Goal: Information Seeking & Learning: Find specific fact

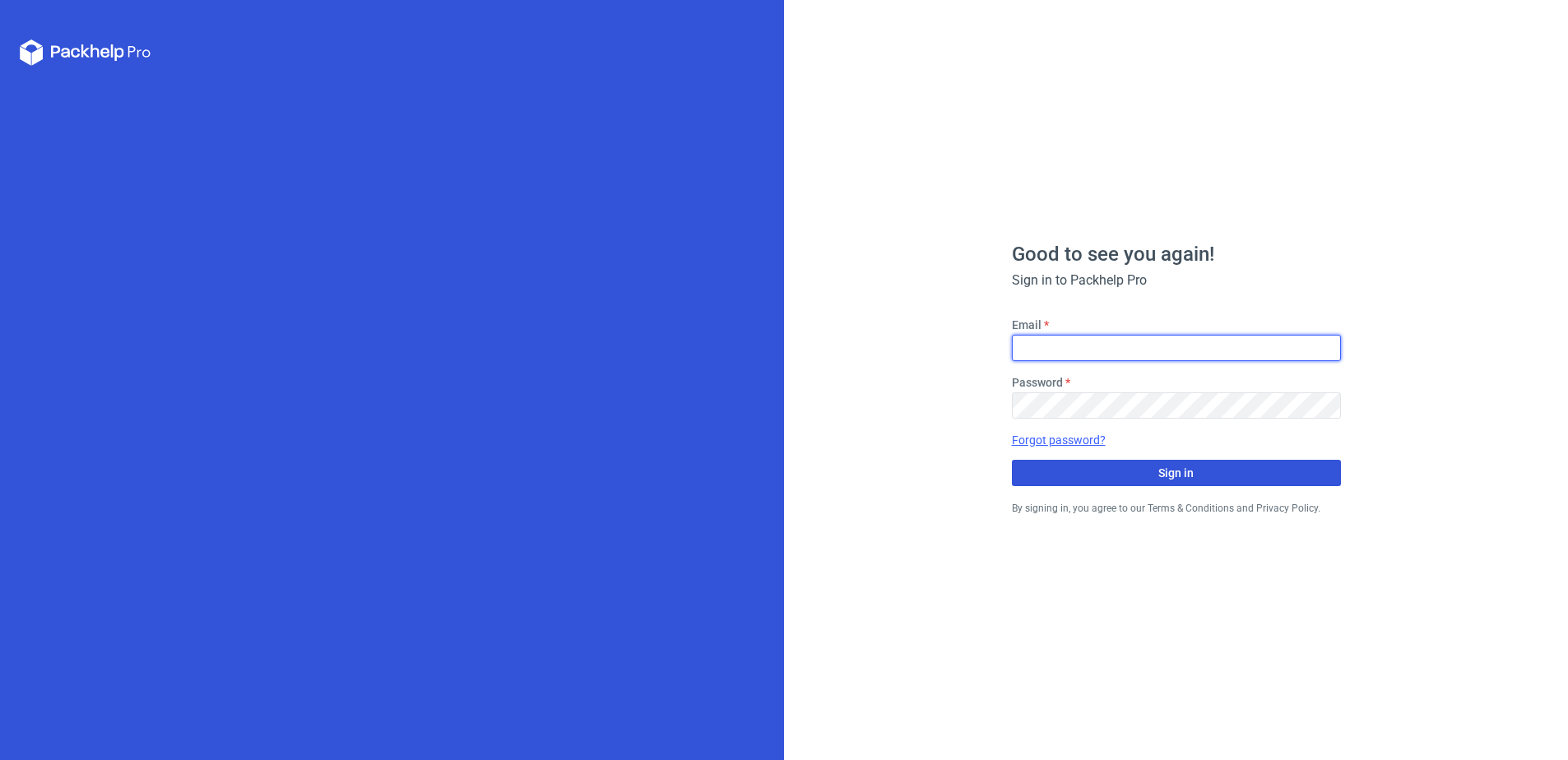
type input "[PERSON_NAME][EMAIL_ADDRESS][DOMAIN_NAME]"
click at [1158, 467] on button "Sign in" at bounding box center [1176, 473] width 329 height 26
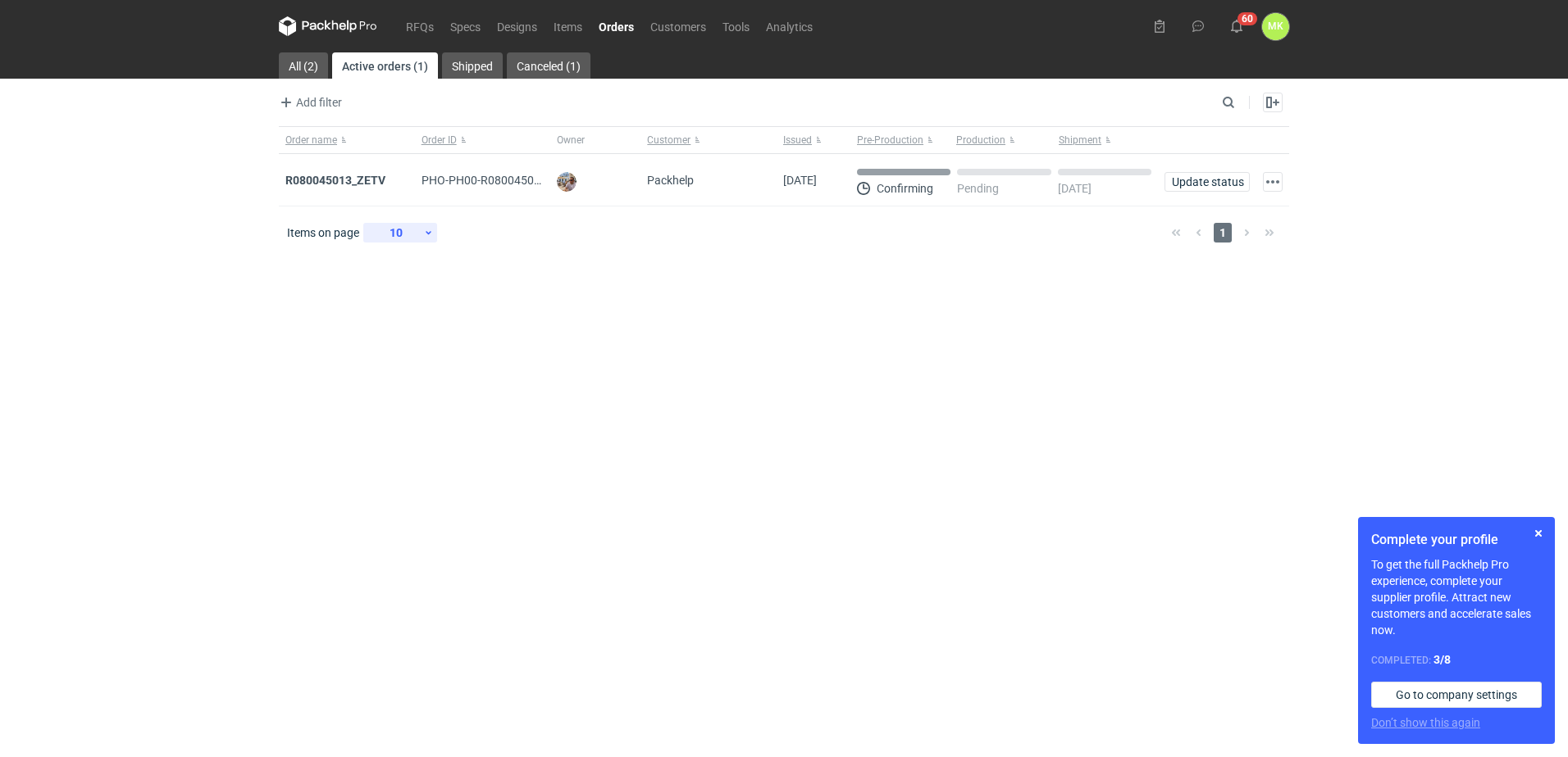
click at [416, 230] on div "10" at bounding box center [396, 232] width 53 height 23
click at [394, 23] on nav "RFQs Specs Designs Items Orders Customers Tools Analytics" at bounding box center [550, 26] width 542 height 52
click at [419, 21] on link "RFQs" at bounding box center [420, 26] width 44 height 20
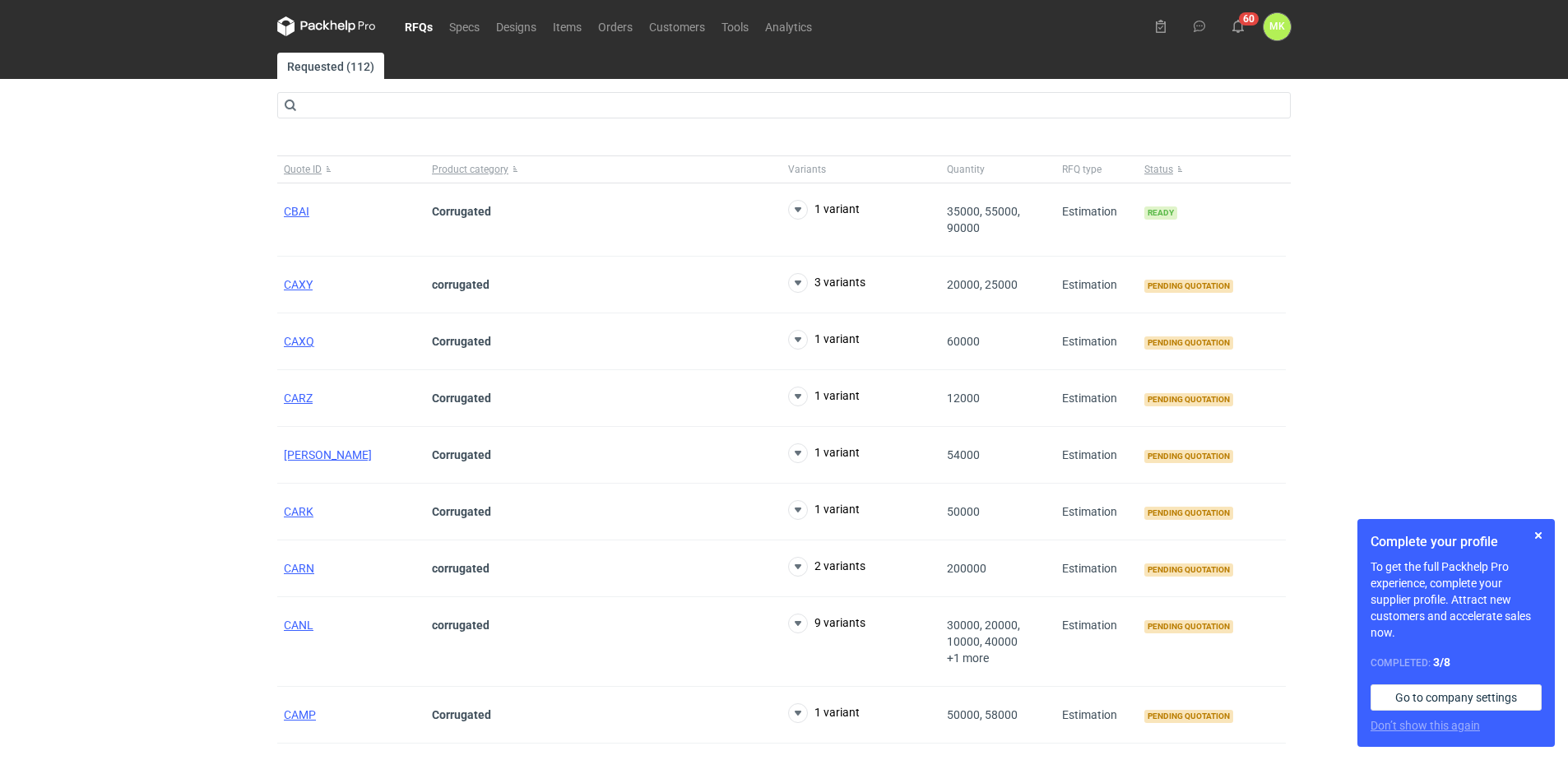
drag, startPoint x: 420, startPoint y: 21, endPoint x: 1418, endPoint y: 123, distance: 1003.2
click at [1418, 123] on div "RFQs Specs Designs Items Orders Customers Tools Analytics 60 [PERSON_NAME] Kasp…" at bounding box center [784, 380] width 1568 height 760
click at [300, 209] on span "CBAI" at bounding box center [296, 211] width 25 height 14
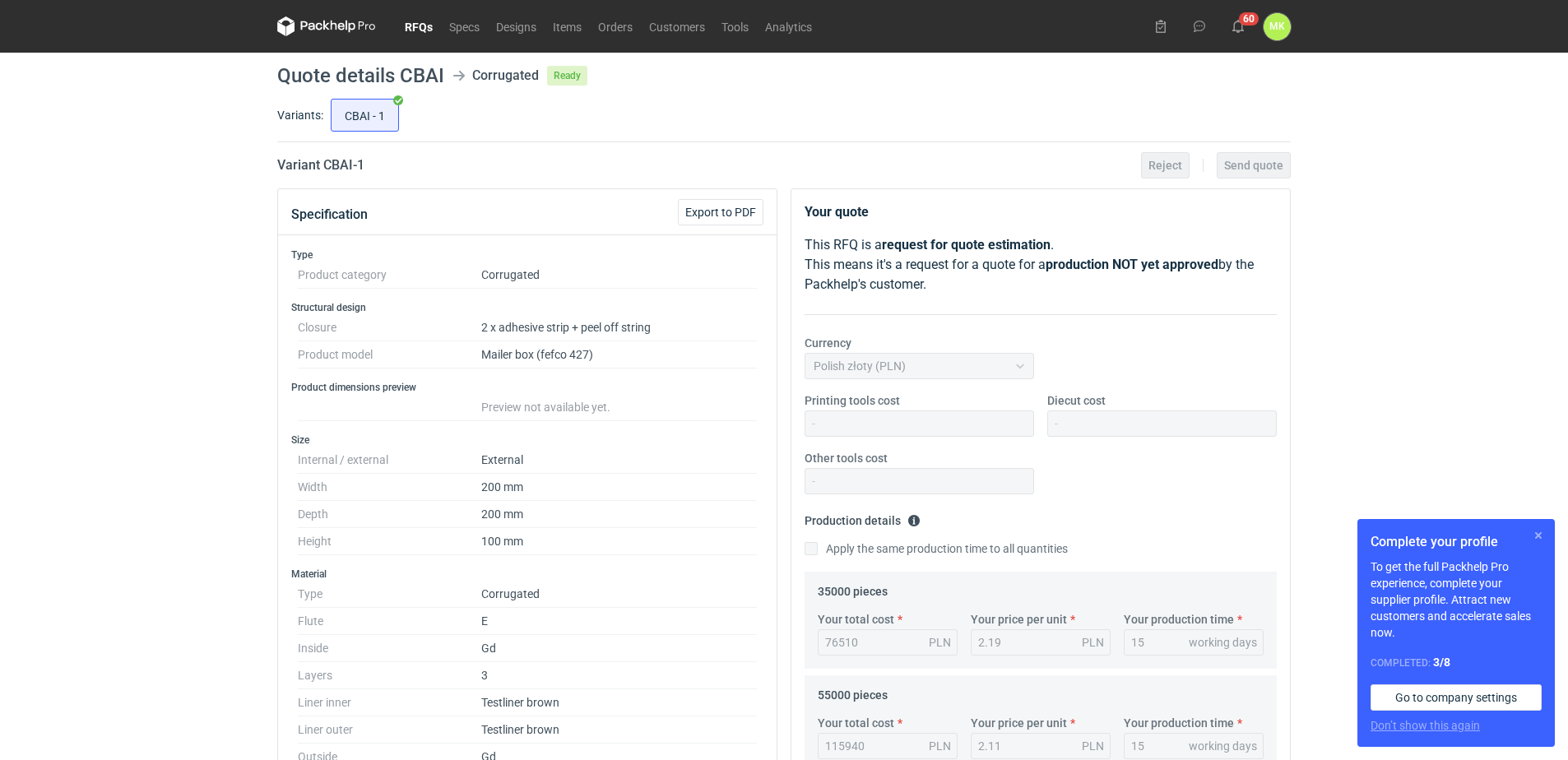
click at [1543, 533] on button "button" at bounding box center [1539, 535] width 20 height 20
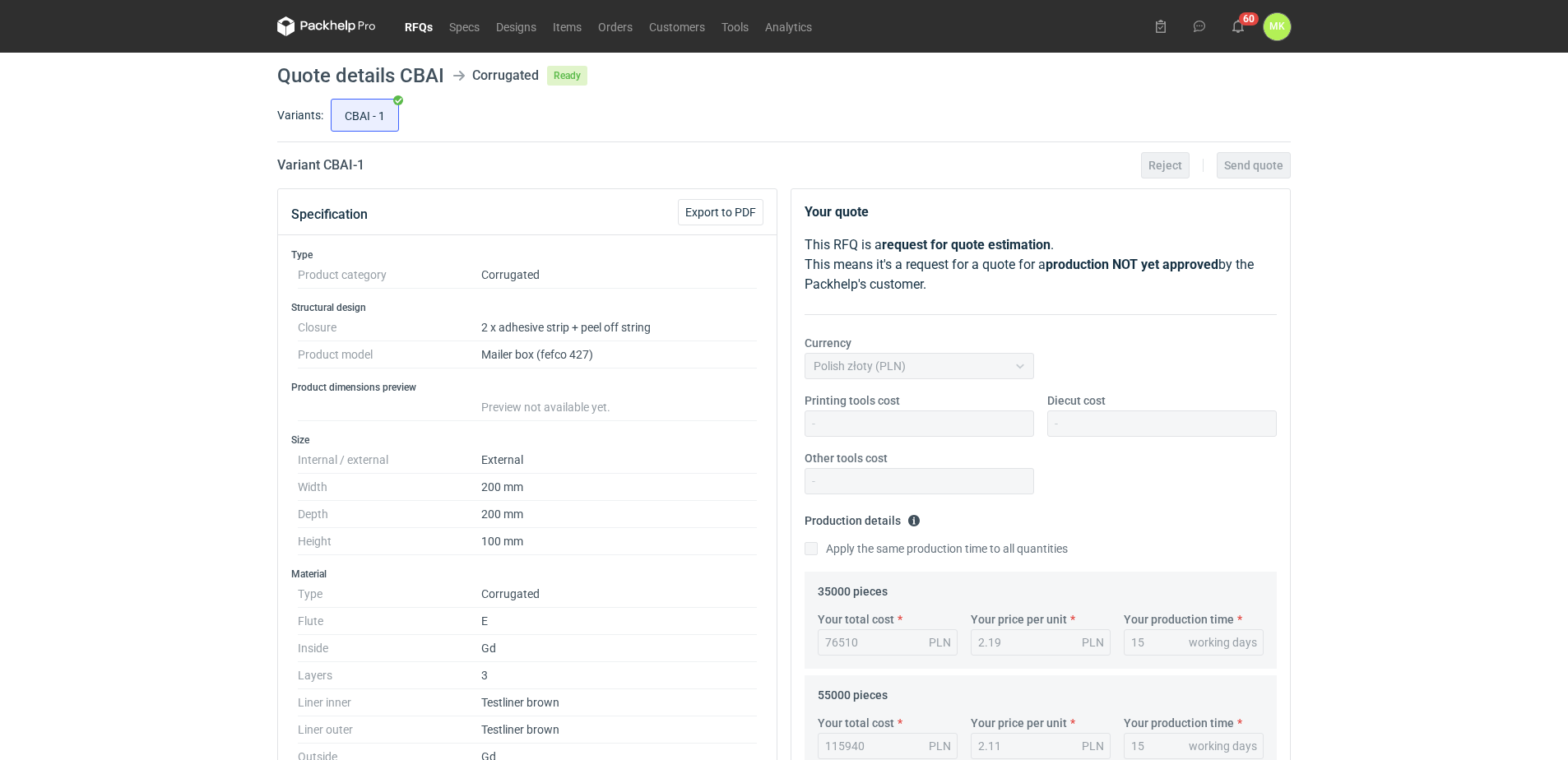
click at [1469, 381] on div "RFQs Specs Designs Items Orders Customers Tools Analytics 60 [PERSON_NAME] Kasp…" at bounding box center [784, 380] width 1568 height 760
drag, startPoint x: 1476, startPoint y: 226, endPoint x: 1491, endPoint y: 226, distance: 15.0
click at [1485, 227] on div "RFQs Specs Designs Items Orders Customers Tools Analytics 60 [PERSON_NAME] Kasp…" at bounding box center [784, 380] width 1568 height 760
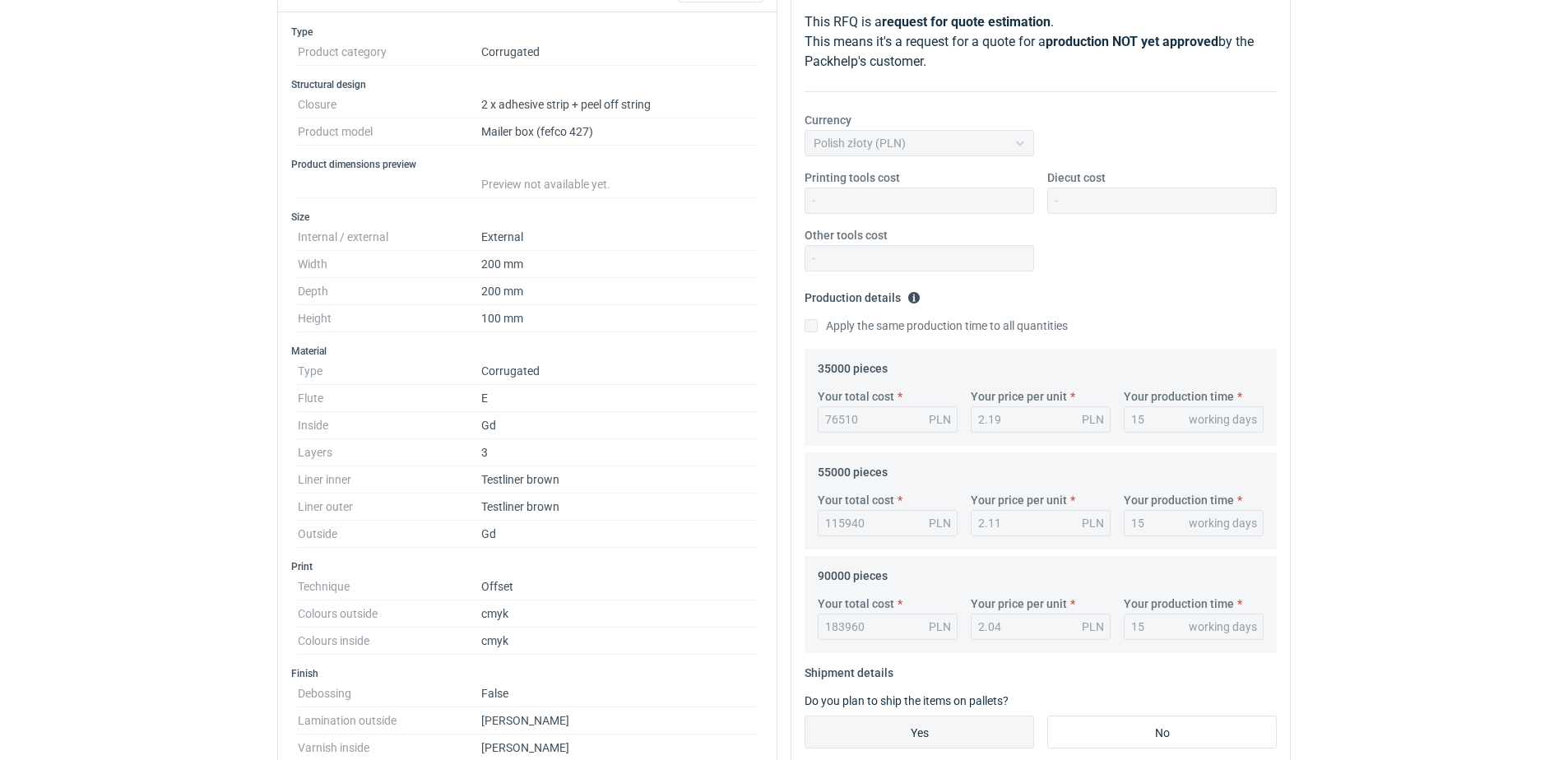
scroll to position [246, 0]
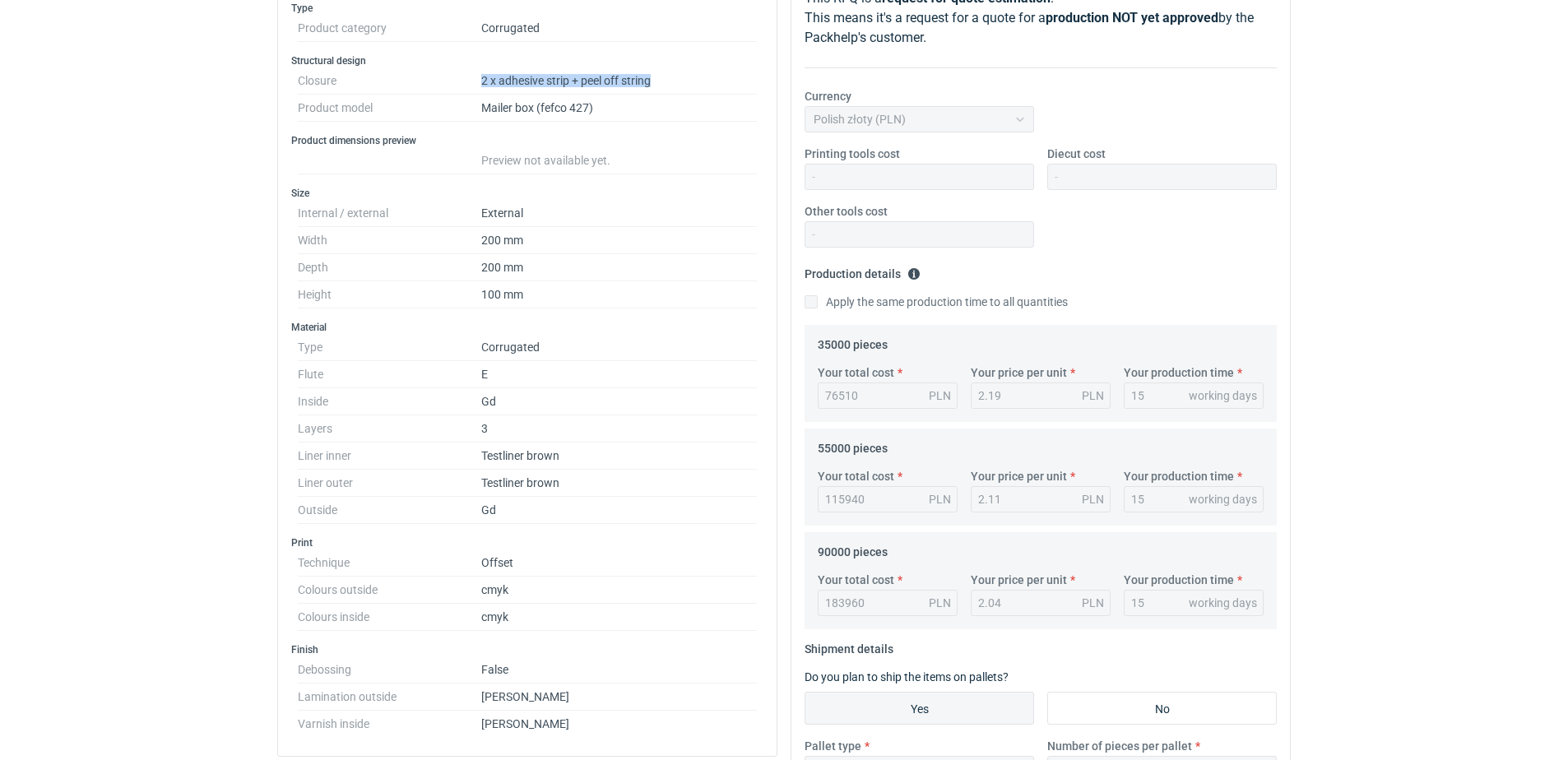
drag, startPoint x: 674, startPoint y: 81, endPoint x: 474, endPoint y: 82, distance: 200.0
click at [474, 82] on dl "Closure 2 x adhesive strip + peel off string Product model Mailer box (fefco 42…" at bounding box center [527, 94] width 459 height 54
copy dl "2 x adhesive strip + peel off string"
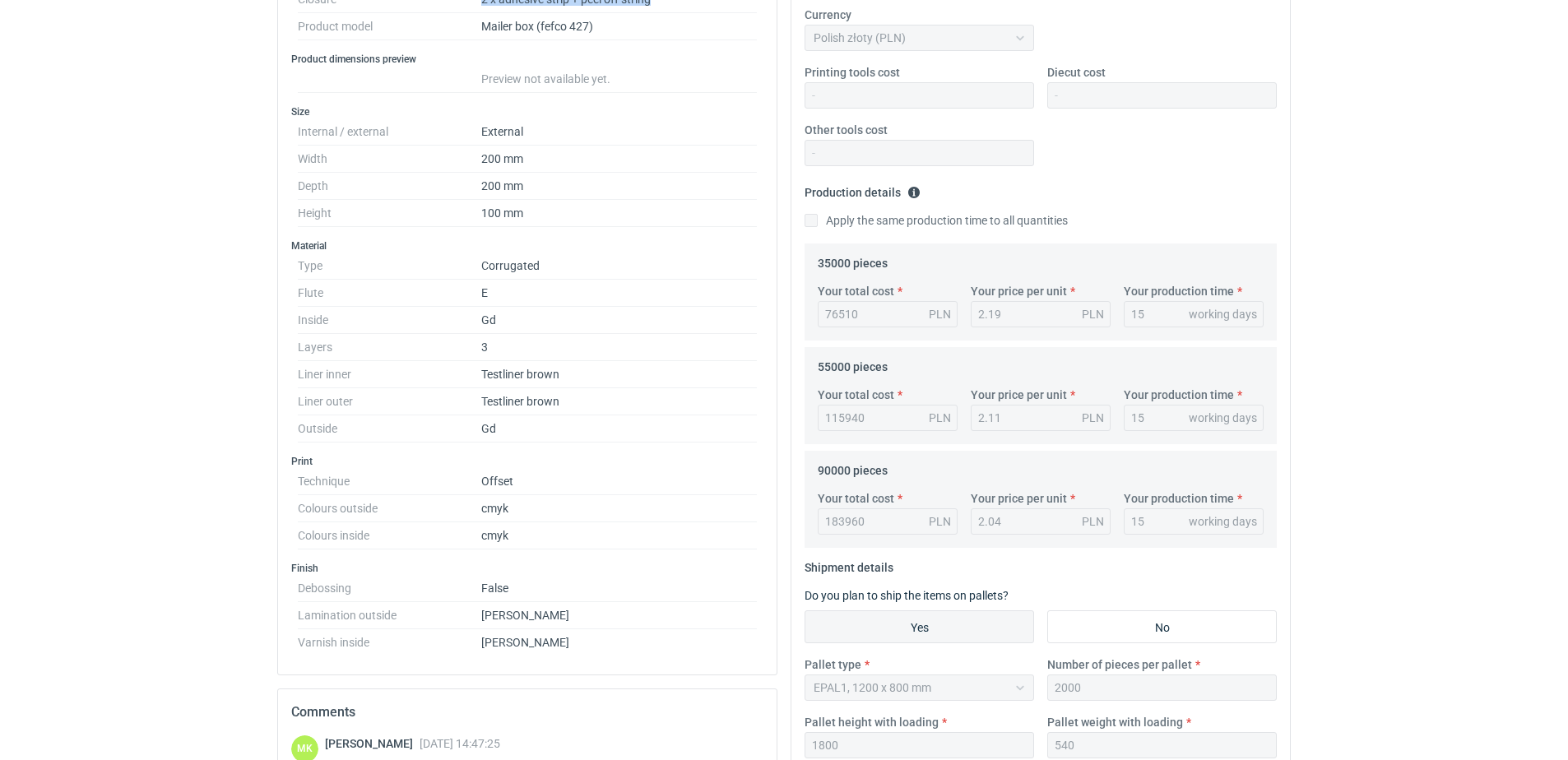
scroll to position [329, 0]
drag, startPoint x: 519, startPoint y: 615, endPoint x: 537, endPoint y: 617, distance: 18.1
click at [537, 617] on dl "Debossing False Lamination outside [PERSON_NAME] inside Matt" at bounding box center [527, 611] width 459 height 74
click at [537, 617] on dd "[PERSON_NAME]" at bounding box center [619, 615] width 275 height 27
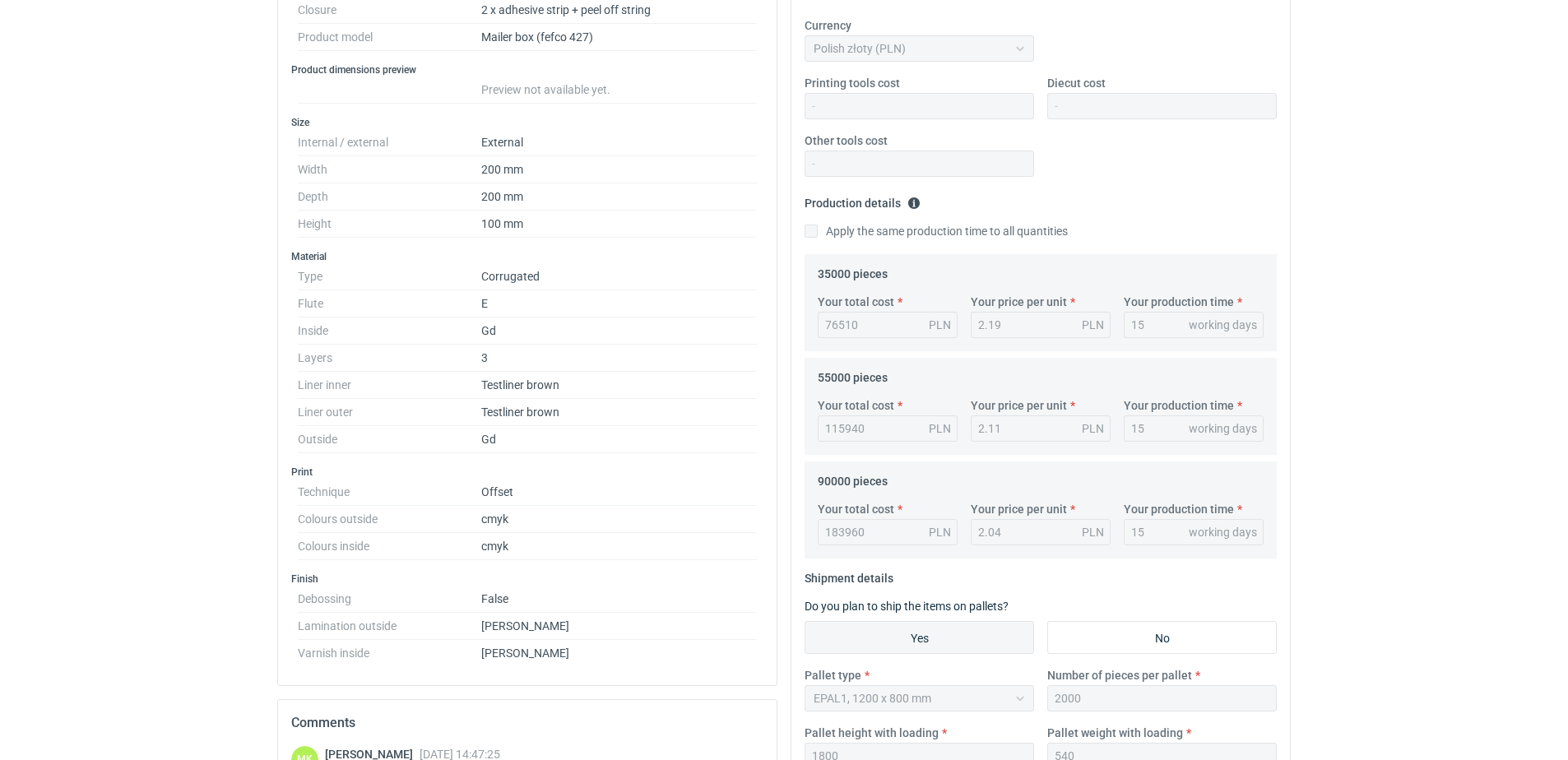
scroll to position [411, 0]
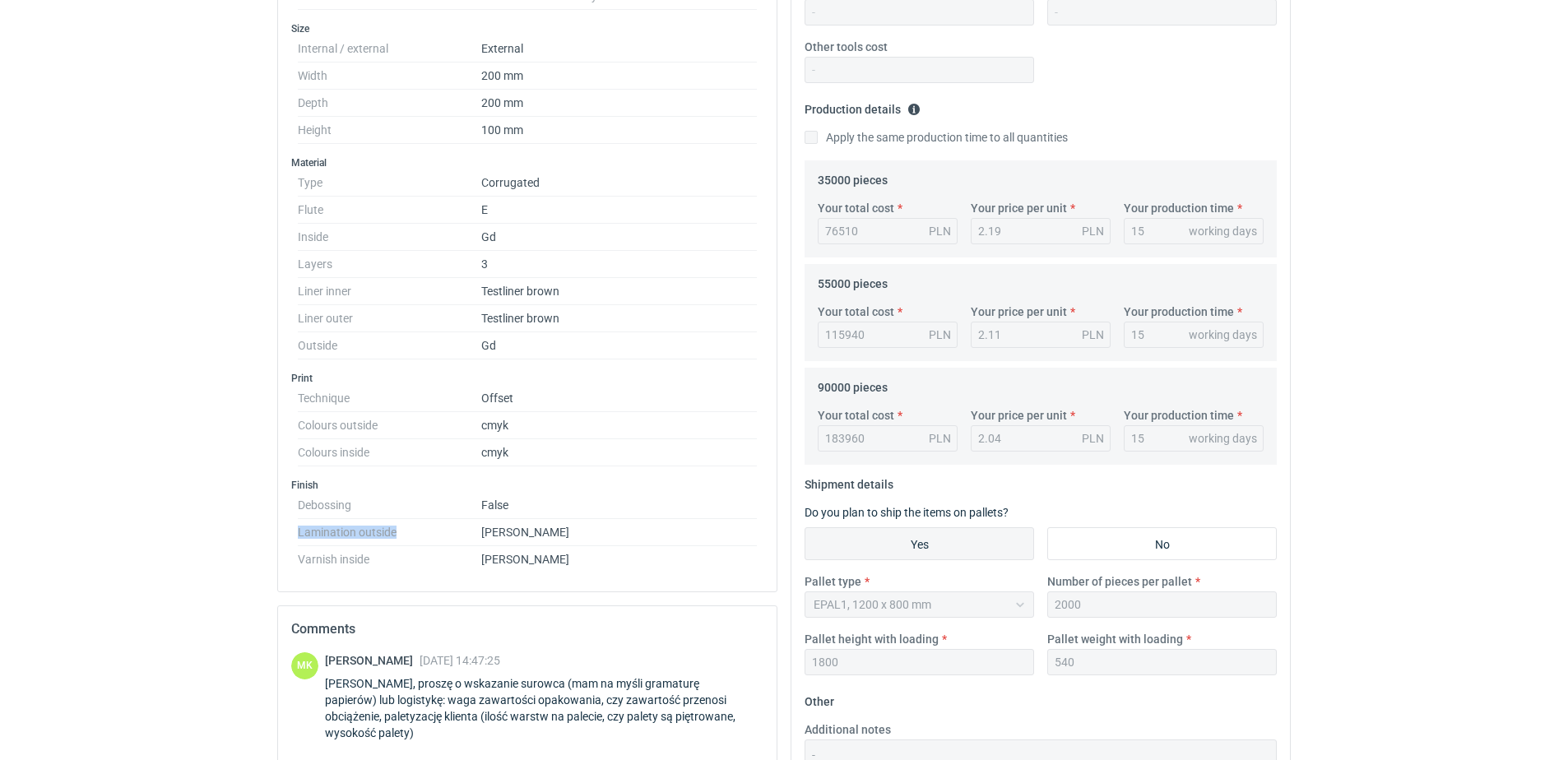
drag, startPoint x: 287, startPoint y: 528, endPoint x: 399, endPoint y: 533, distance: 112.1
click at [399, 533] on div "Type Product category Corrugated Structural design Closure 2 x adhesive strip +…" at bounding box center [527, 207] width 498 height 767
copy dt "Lamination outside"
